Goal: Information Seeking & Learning: Learn about a topic

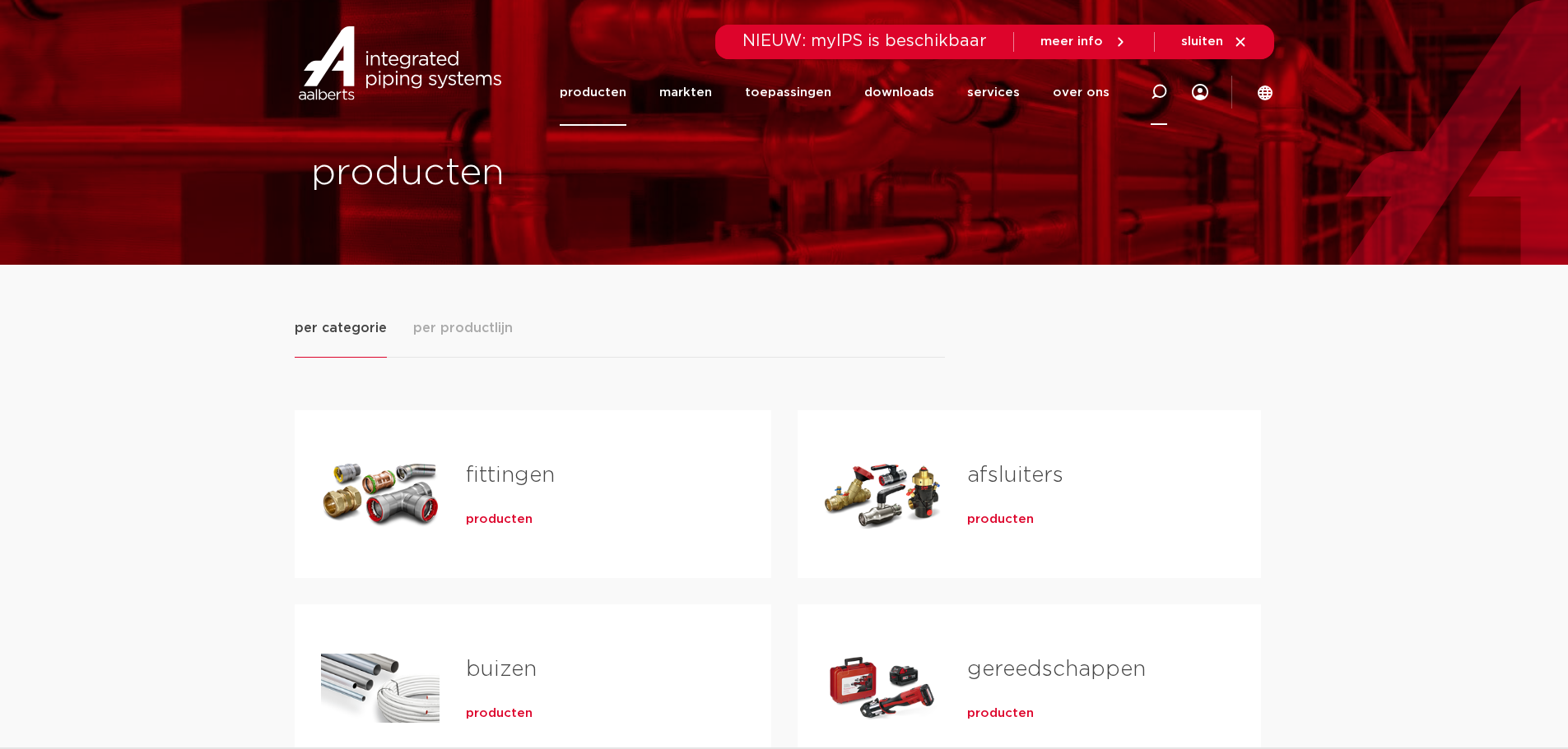
click at [1162, 89] on icon at bounding box center [1159, 92] width 17 height 17
type input "keerklep"
click button "Zoeken" at bounding box center [0, 0] width 0 height 0
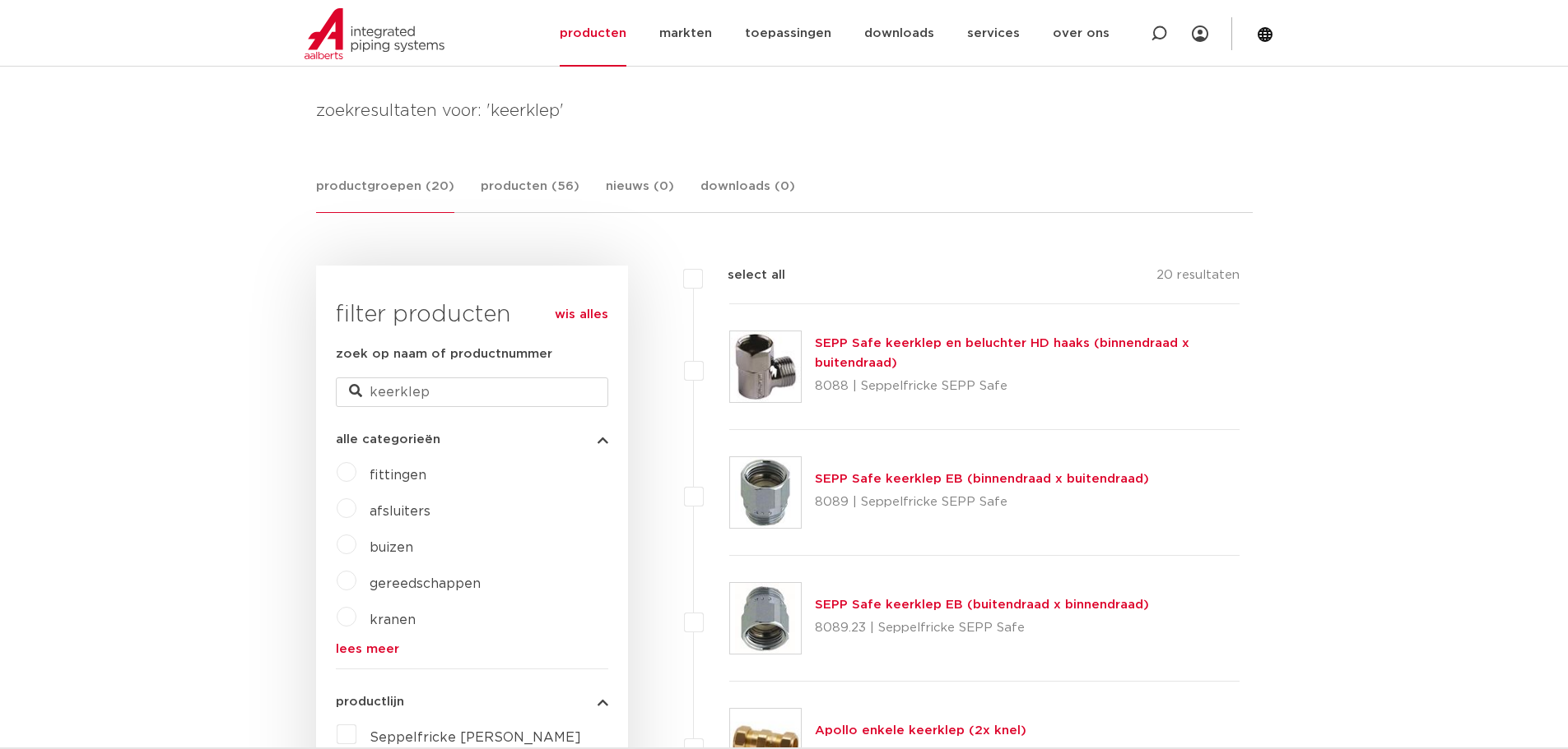
scroll to position [165, 0]
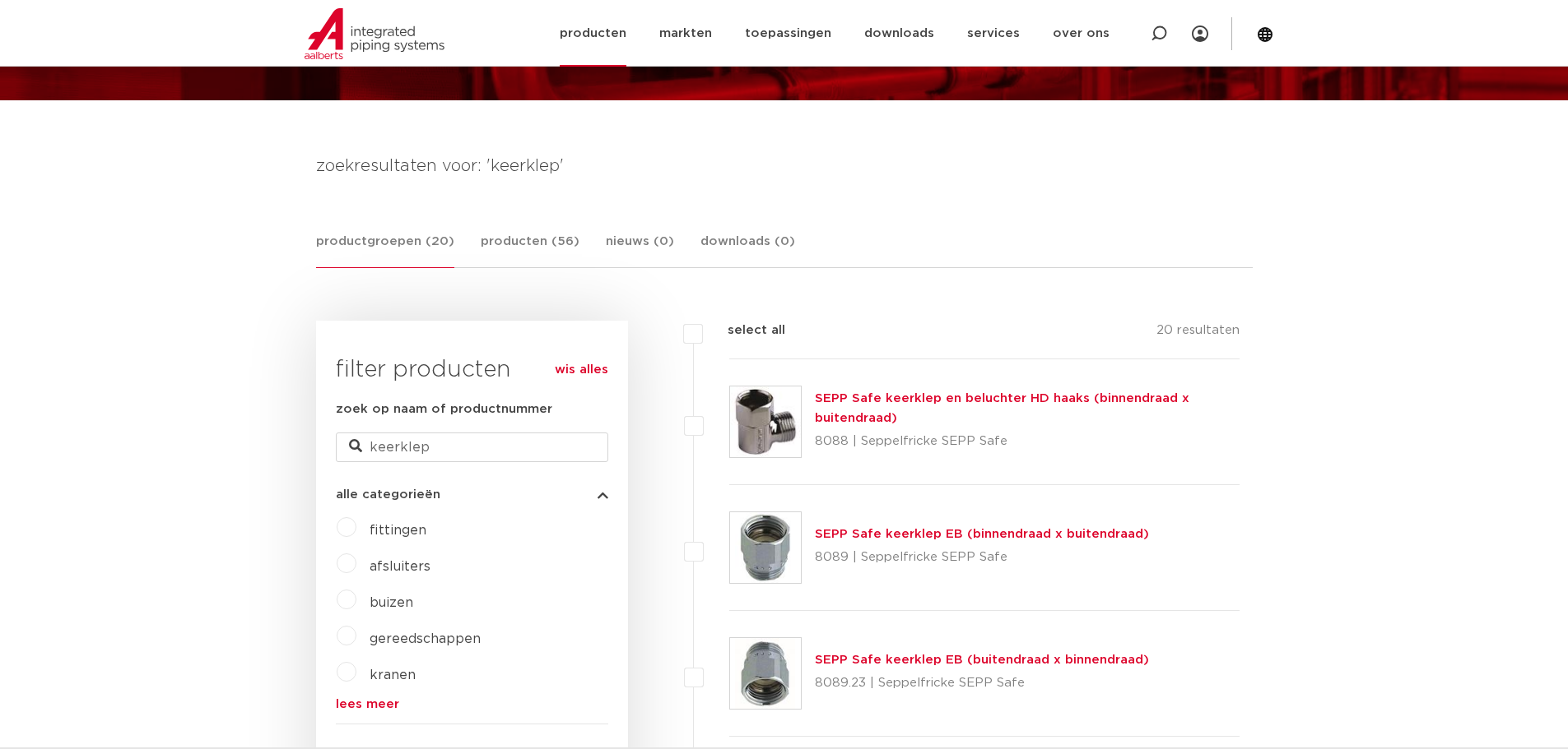
click at [592, 34] on link "producten" at bounding box center [593, 33] width 66 height 66
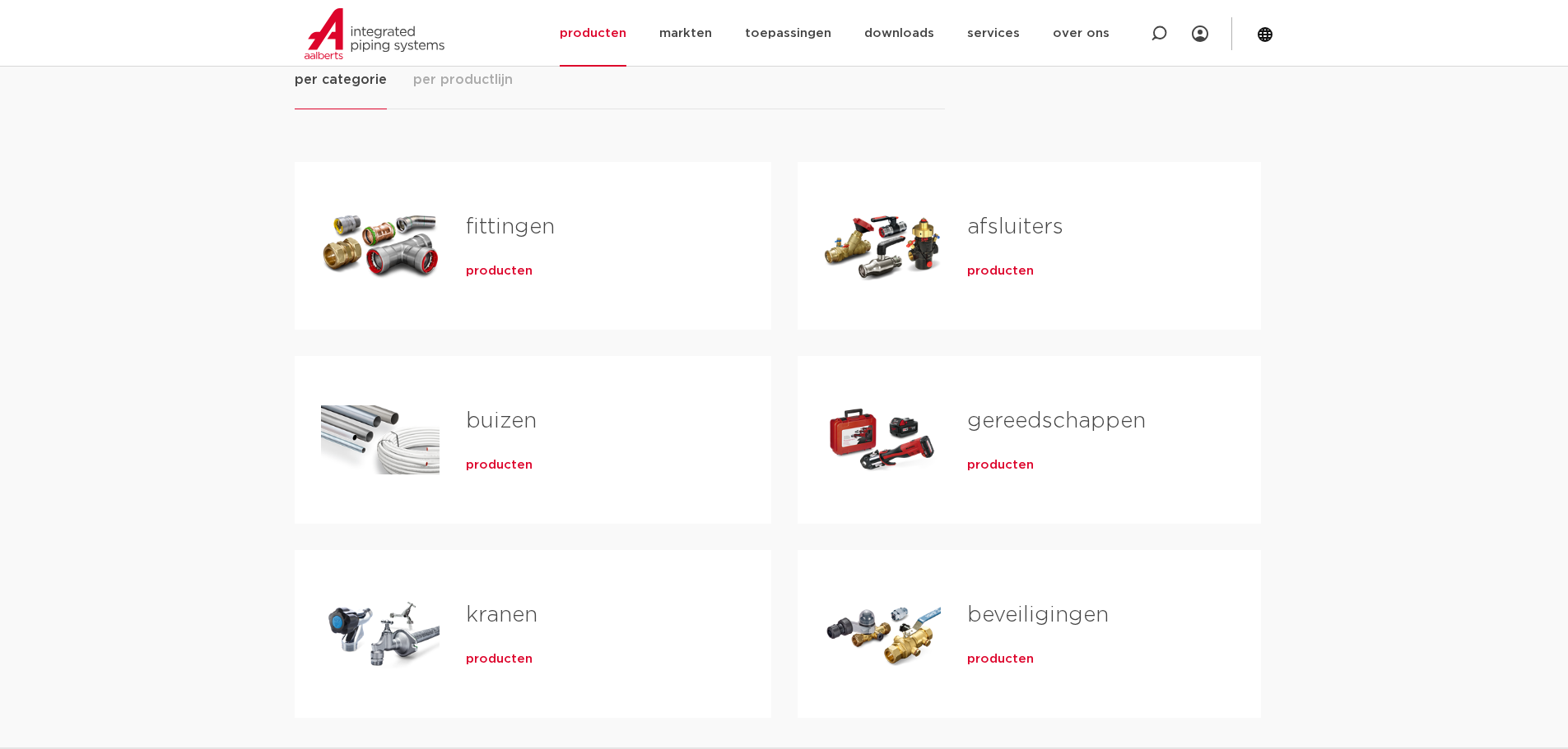
scroll to position [329, 0]
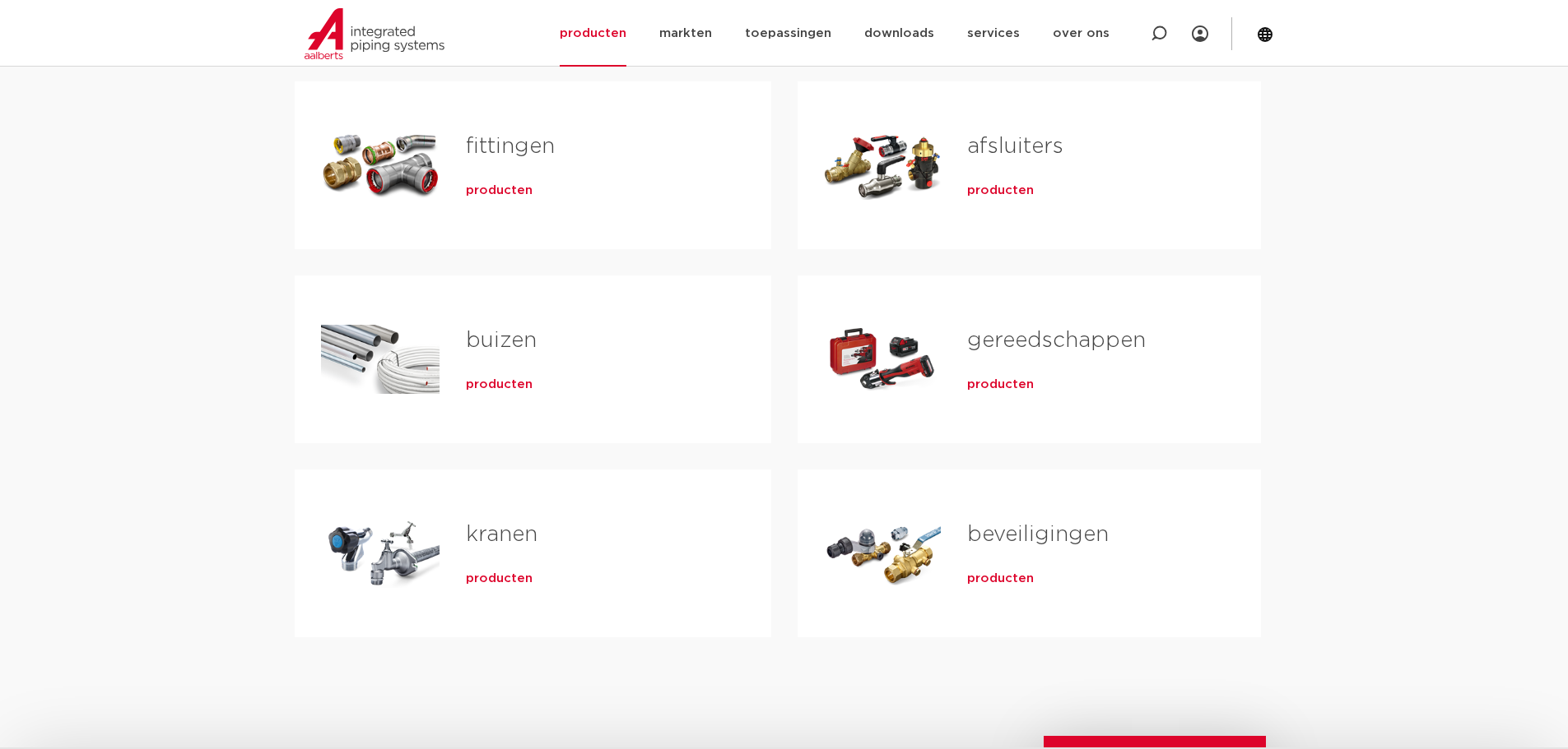
click at [1016, 585] on span "producten" at bounding box center [1000, 579] width 66 height 17
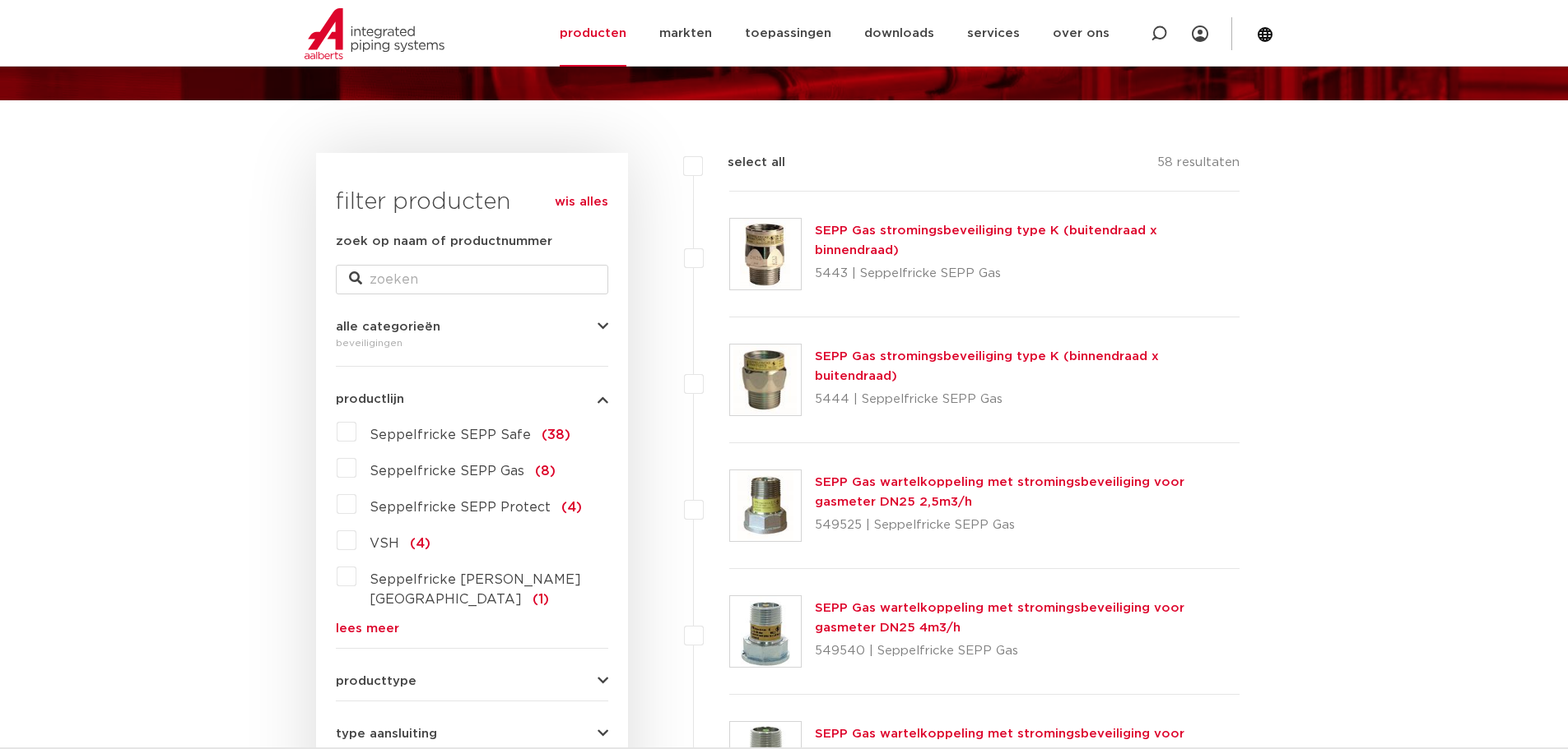
click at [353, 623] on link "lees meer" at bounding box center [472, 628] width 273 height 12
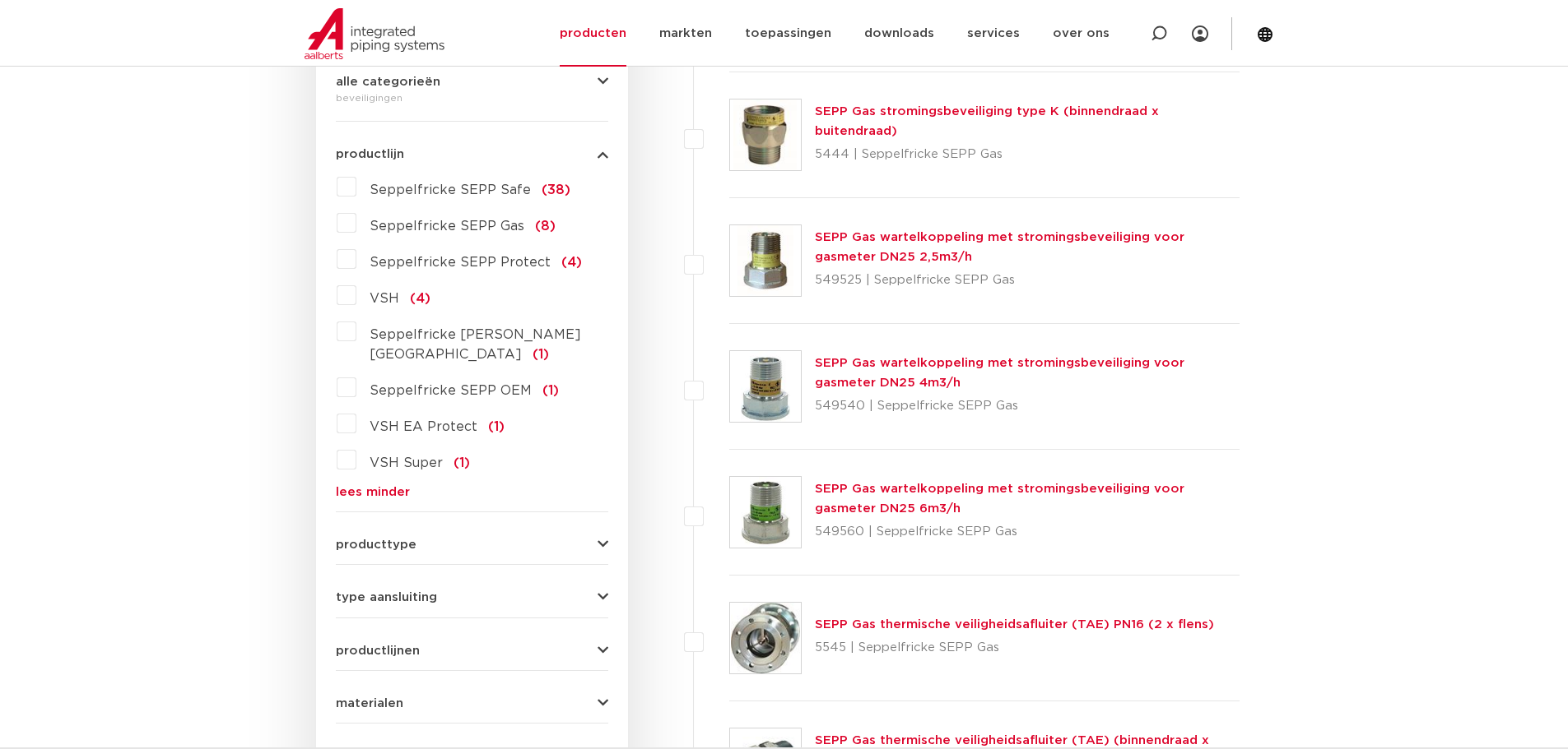
scroll to position [411, 0]
click at [356, 189] on label "Seppelfricke SEPP Safe (38)" at bounding box center [463, 185] width 214 height 27
click at [0, 0] on input "Seppelfricke SEPP Safe (38)" at bounding box center [0, 0] width 0 height 0
